Goal: Find specific page/section: Find specific page/section

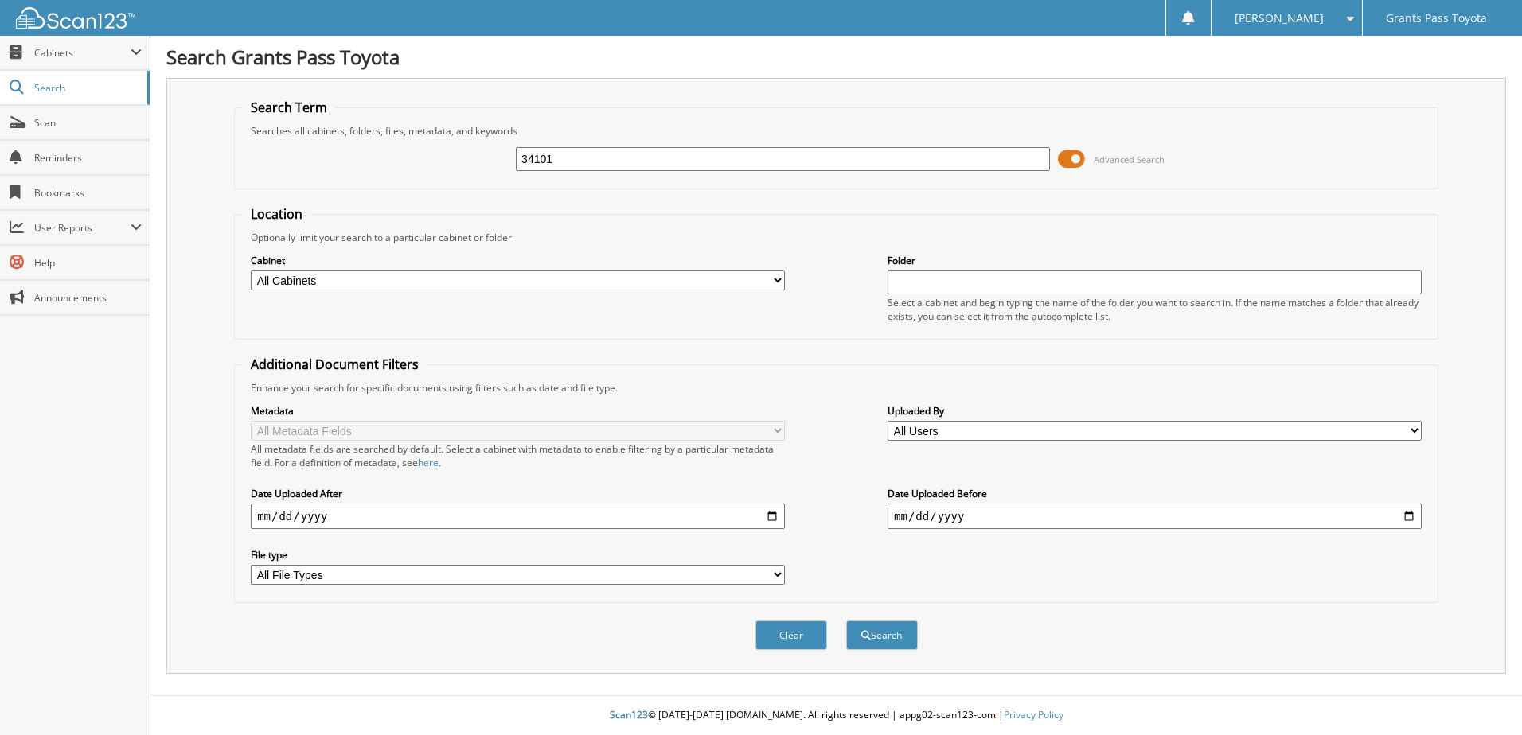
type input "34101"
click at [846, 621] on button "Search" at bounding box center [882, 635] width 72 height 29
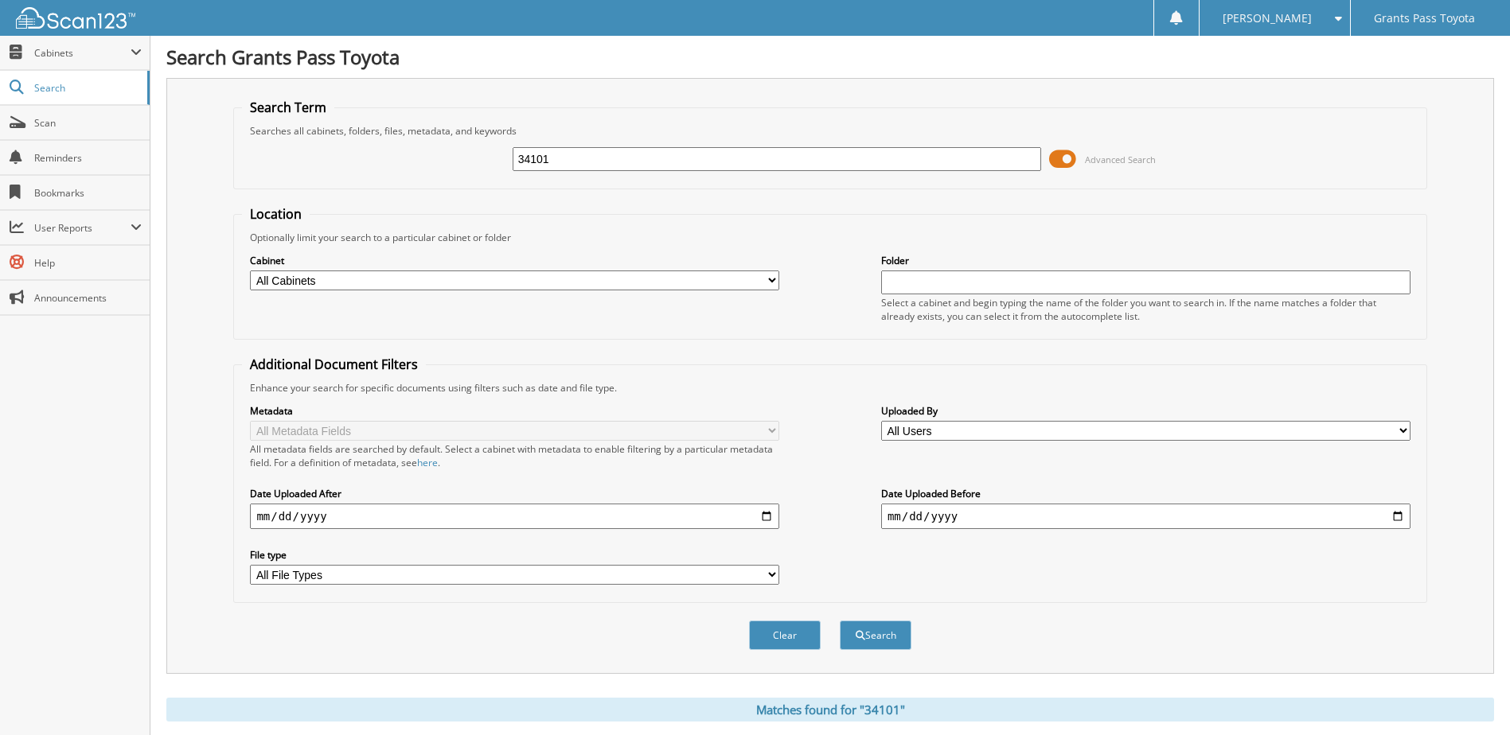
click at [769, 275] on select "All Cabinets CAR DEALS PARTS SERVICE RO SERVICE RO OLD Needs Filing" at bounding box center [514, 281] width 529 height 20
select select "14062"
click at [250, 271] on select "All Cabinets CAR DEALS PARTS SERVICE RO SERVICE RO OLD Needs Filing" at bounding box center [514, 281] width 529 height 20
click at [883, 637] on button "Search" at bounding box center [876, 635] width 72 height 29
drag, startPoint x: 770, startPoint y: 170, endPoint x: 474, endPoint y: 159, distance: 296.3
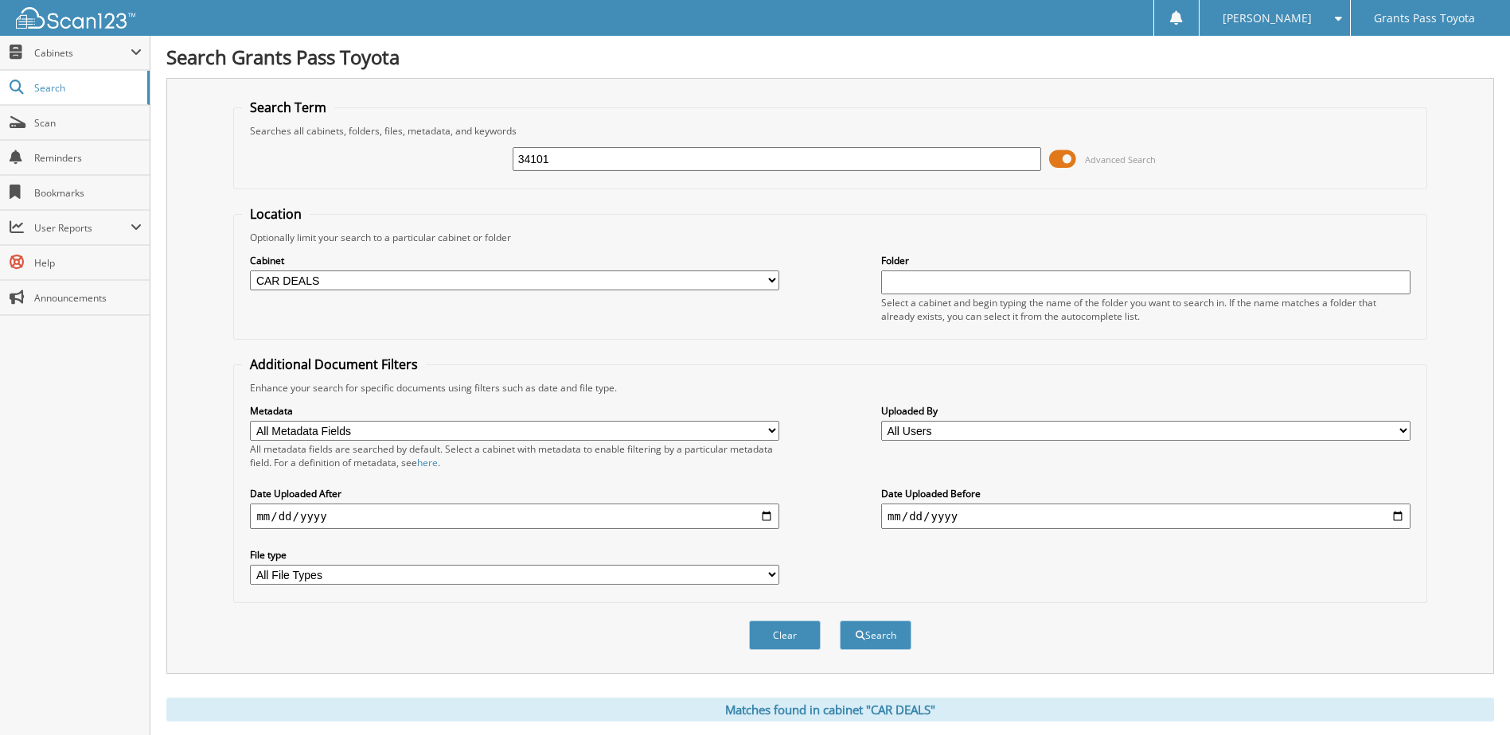
click at [476, 159] on div "34101 Advanced Search" at bounding box center [830, 159] width 1176 height 43
type input "33880"
click at [840, 621] on button "Search" at bounding box center [876, 635] width 72 height 29
click at [808, 645] on button "Clear" at bounding box center [785, 635] width 72 height 29
select select
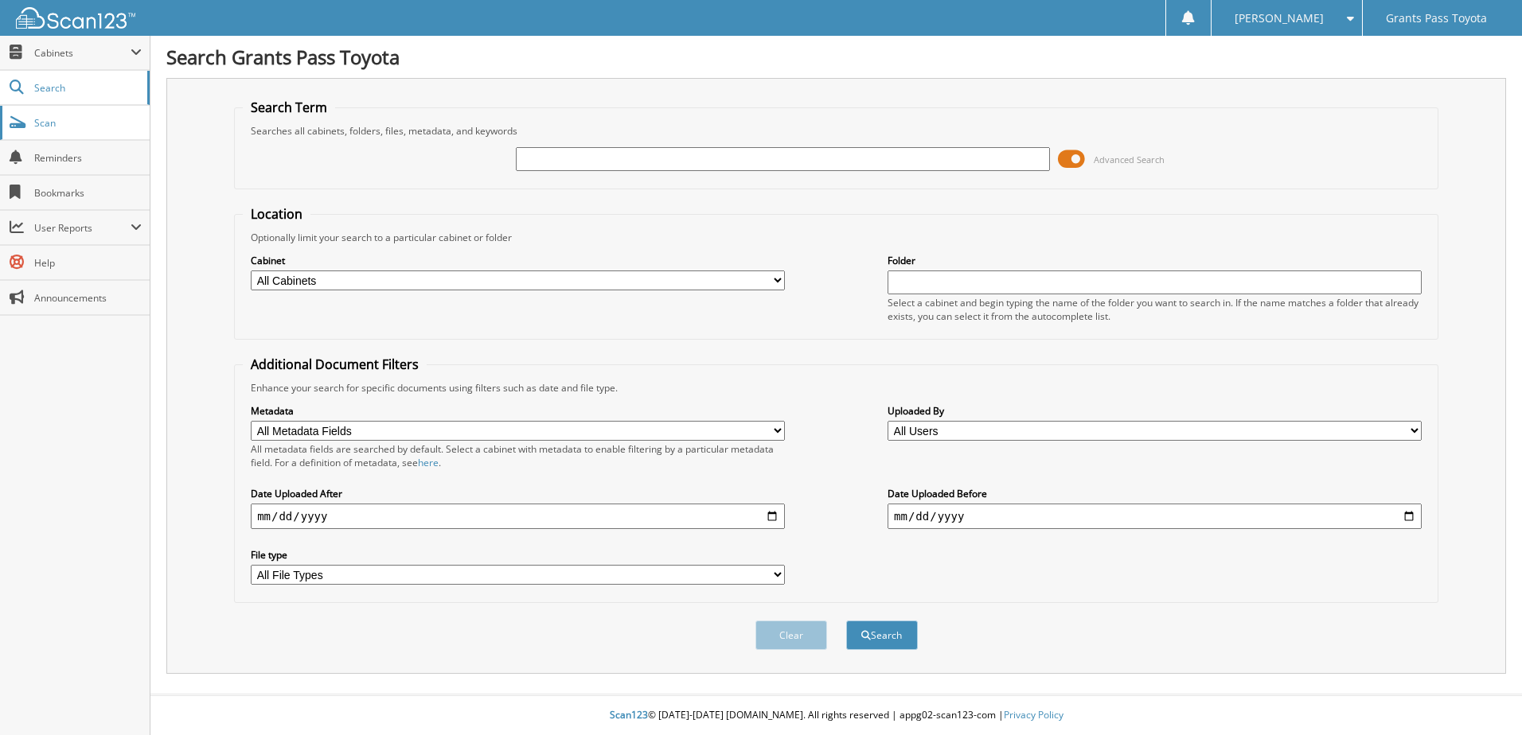
click at [62, 119] on span "Scan" at bounding box center [87, 123] width 107 height 14
